Goal: Task Accomplishment & Management: Manage account settings

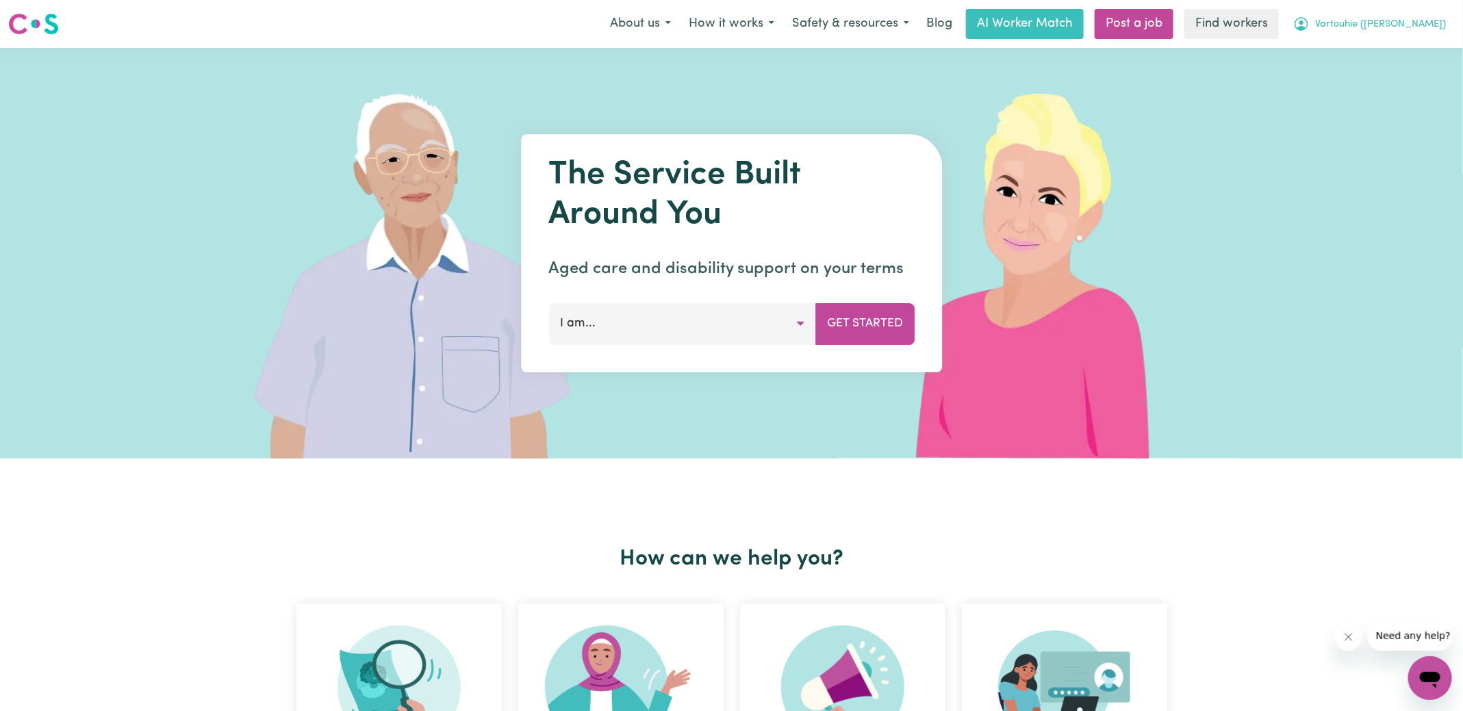
click at [1368, 29] on button "Vartouhie ([PERSON_NAME])" at bounding box center [1369, 24] width 170 height 29
click at [1366, 84] on link "Logout" at bounding box center [1400, 79] width 108 height 26
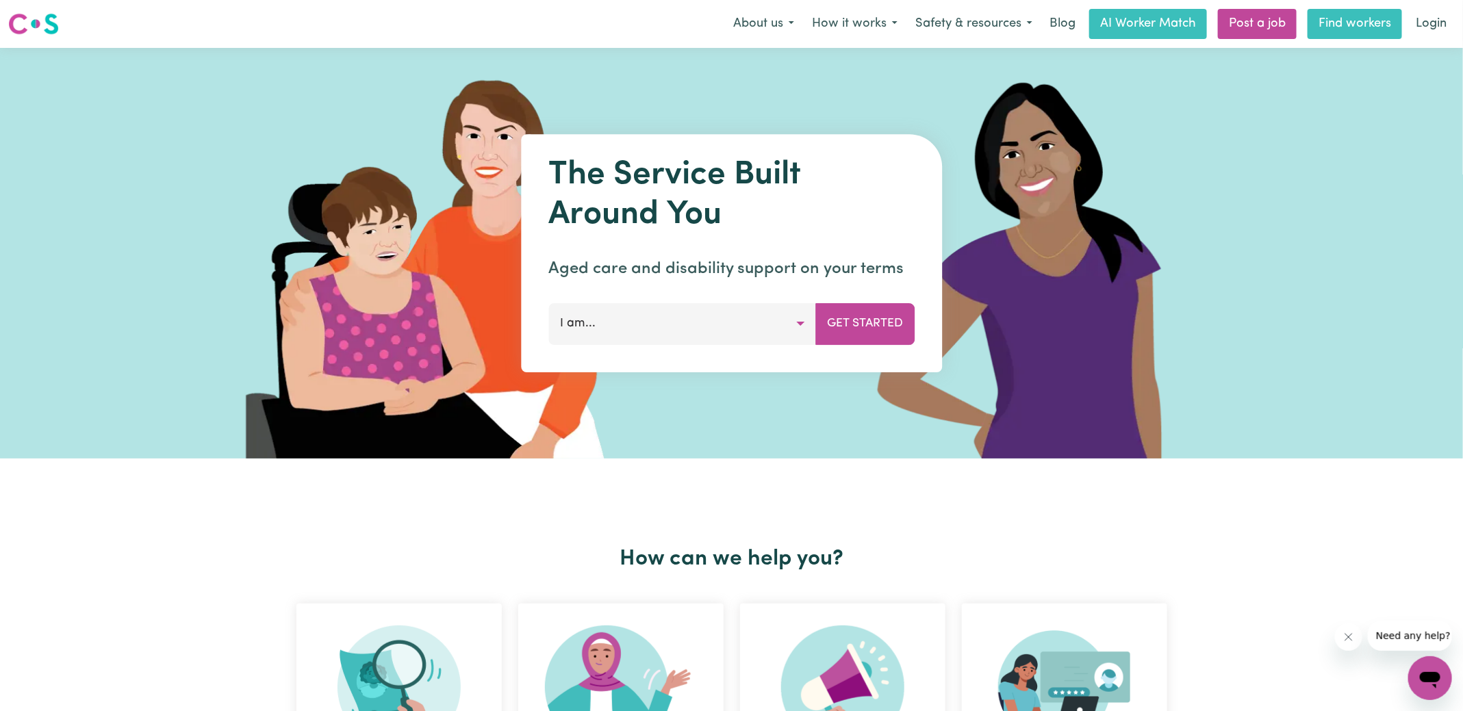
click at [1399, 23] on link "Find workers" at bounding box center [1354, 24] width 94 height 30
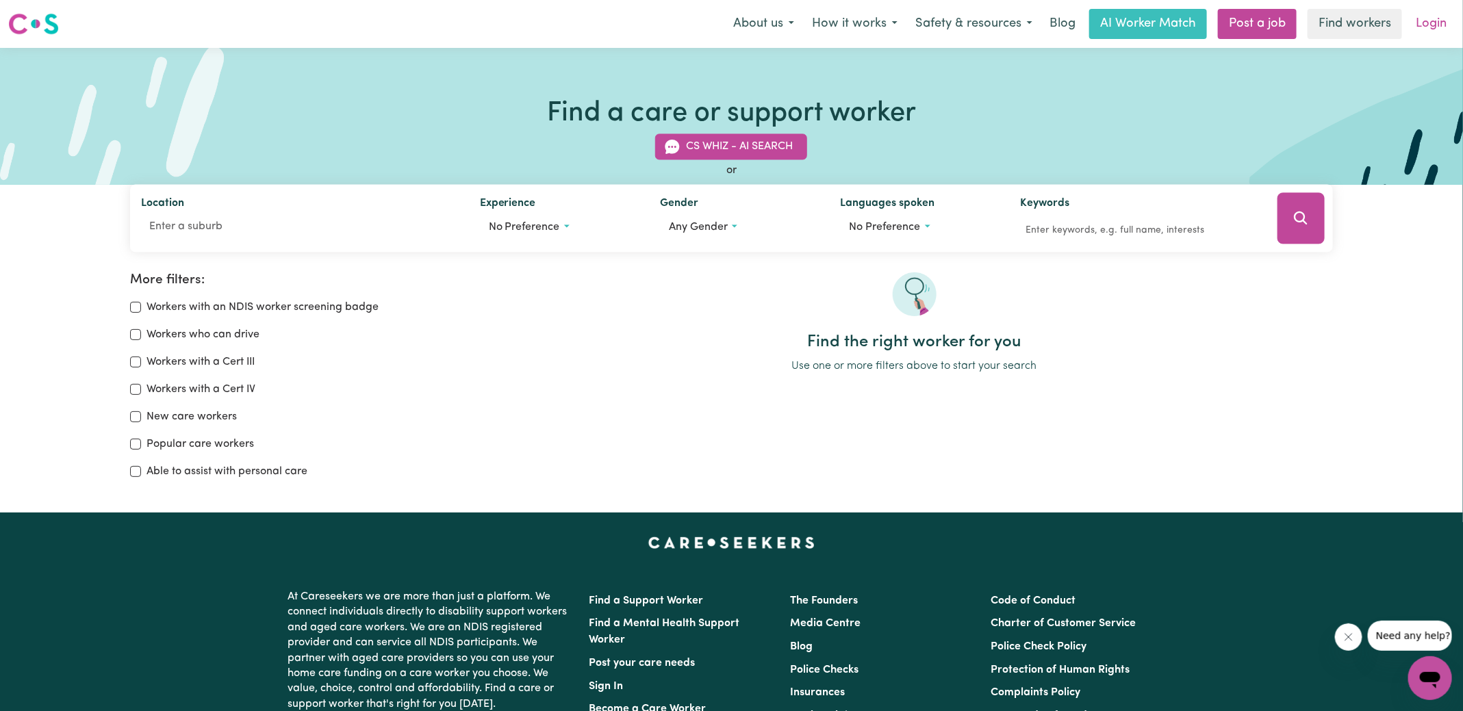
click at [1447, 25] on link "Login" at bounding box center [1430, 24] width 47 height 30
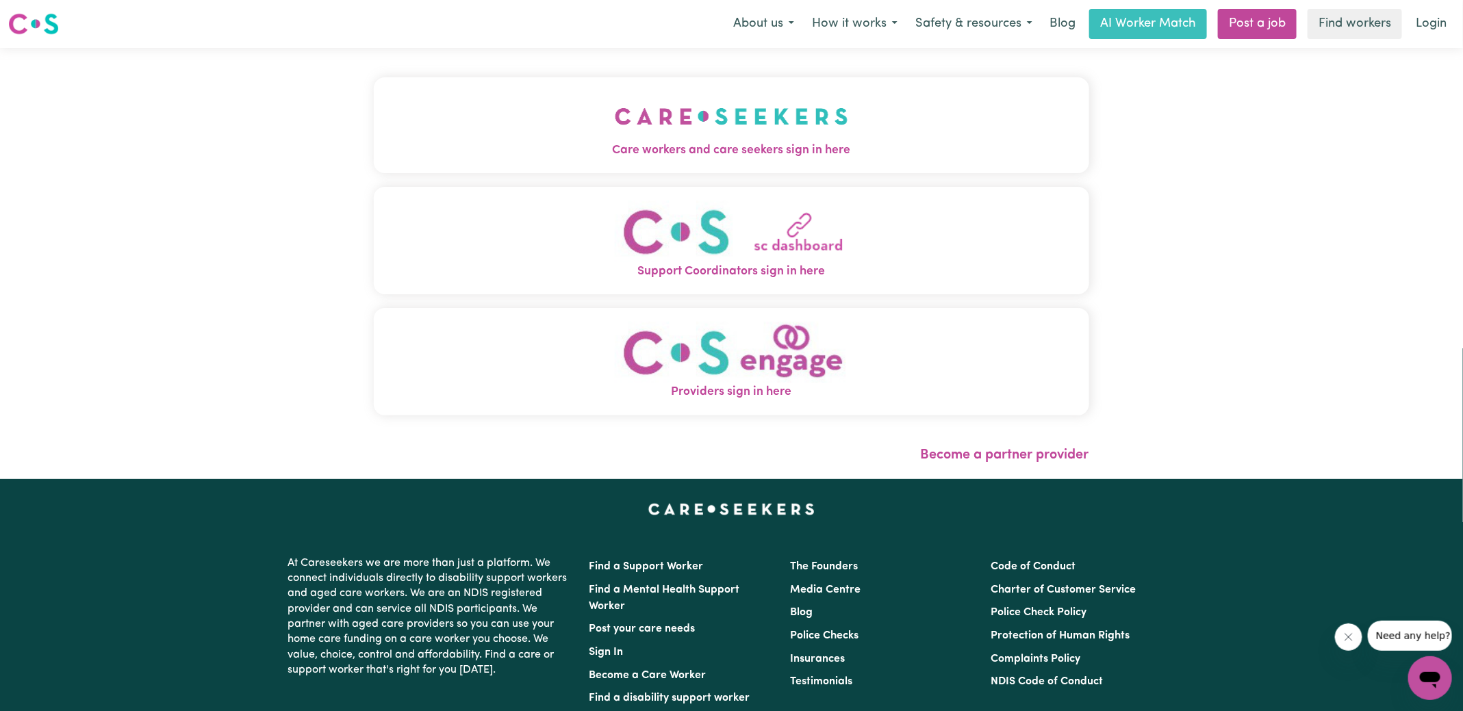
click at [849, 115] on button "Care workers and care seekers sign in here" at bounding box center [731, 125] width 715 height 96
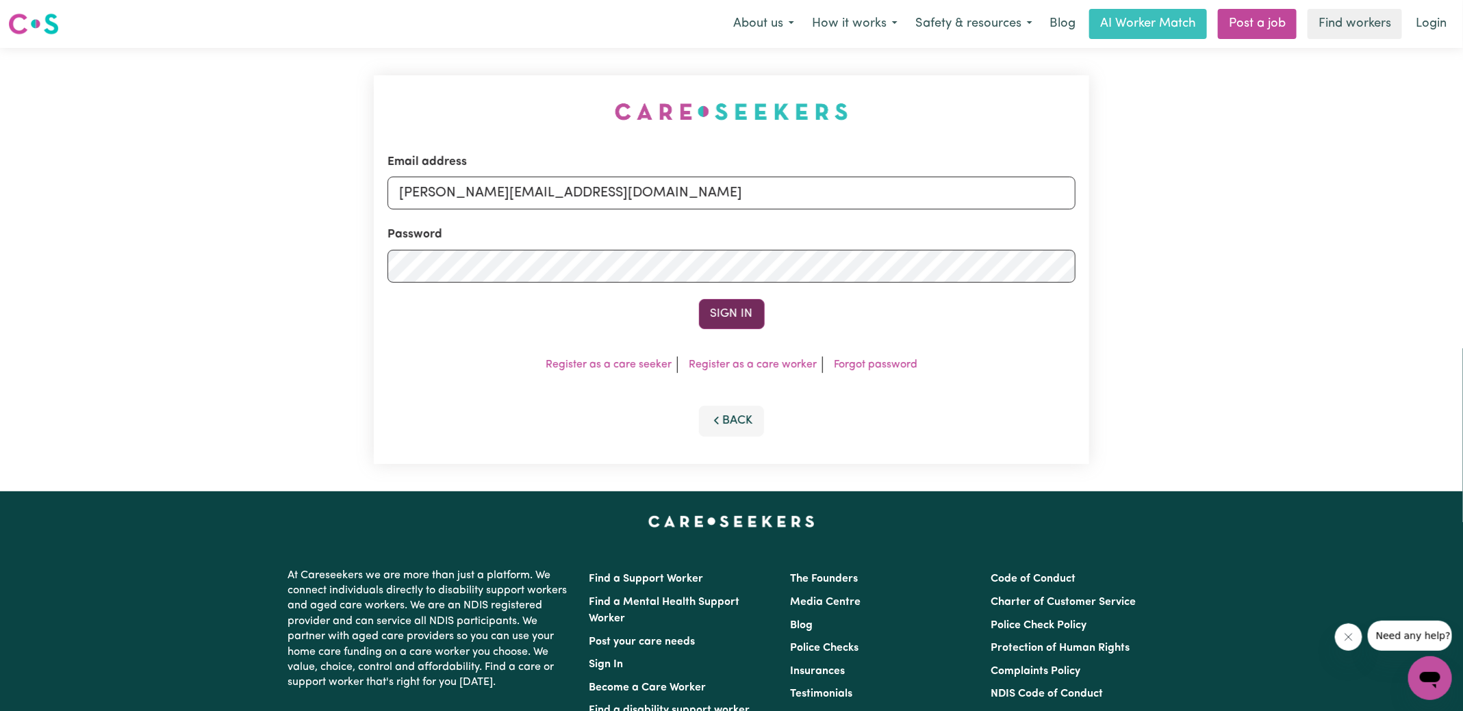
click at [745, 318] on button "Sign In" at bounding box center [732, 314] width 66 height 30
